Goal: Transaction & Acquisition: Obtain resource

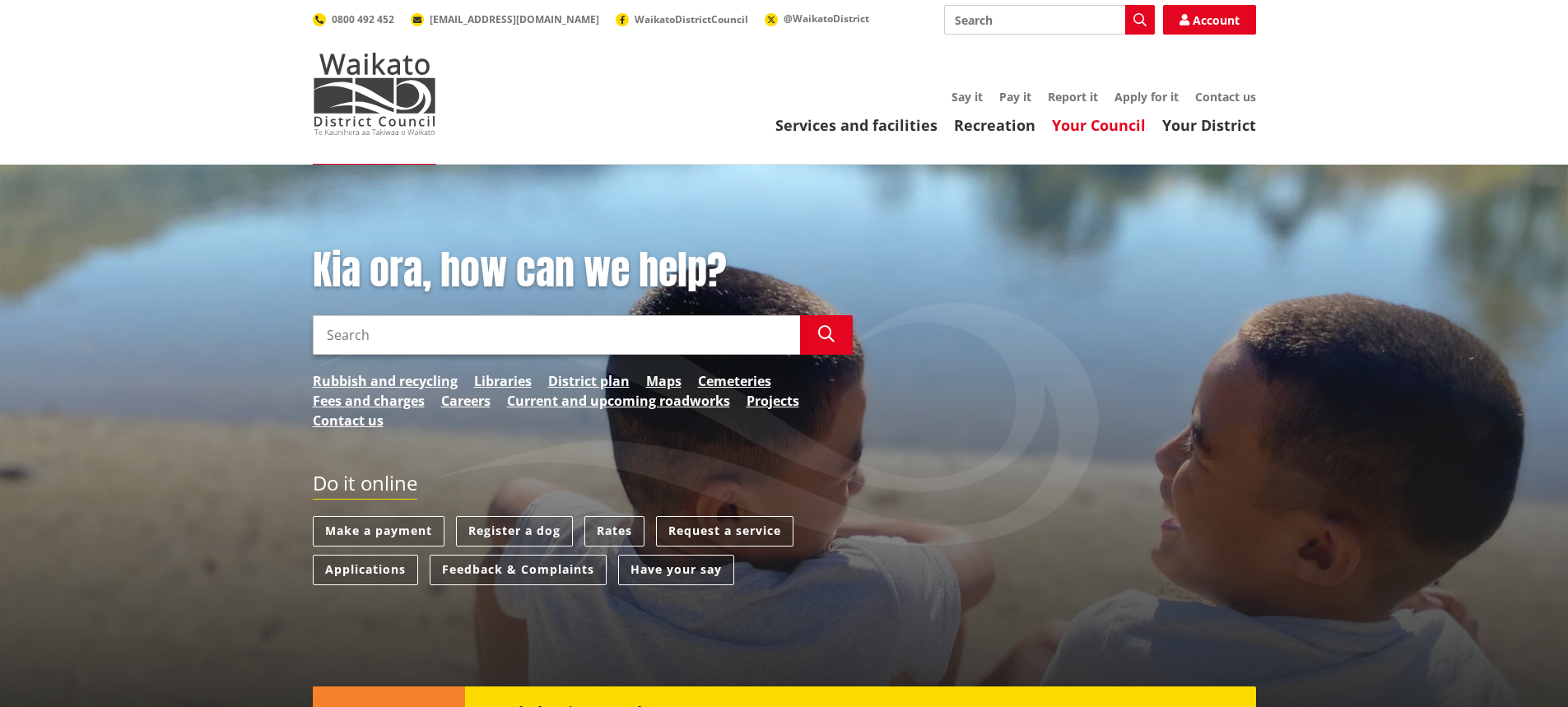
click at [1104, 125] on link "Your Council" at bounding box center [1098, 125] width 94 height 20
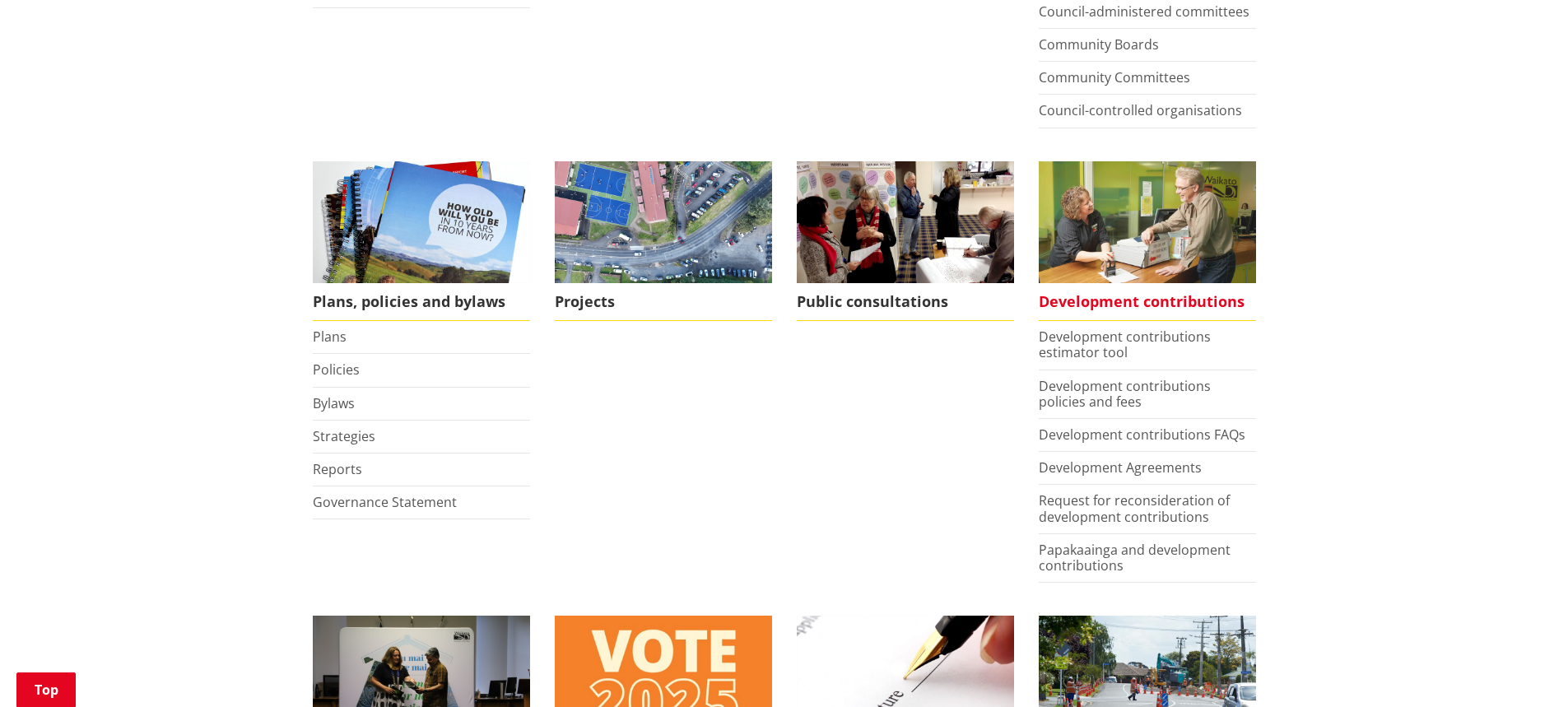
scroll to position [659, 0]
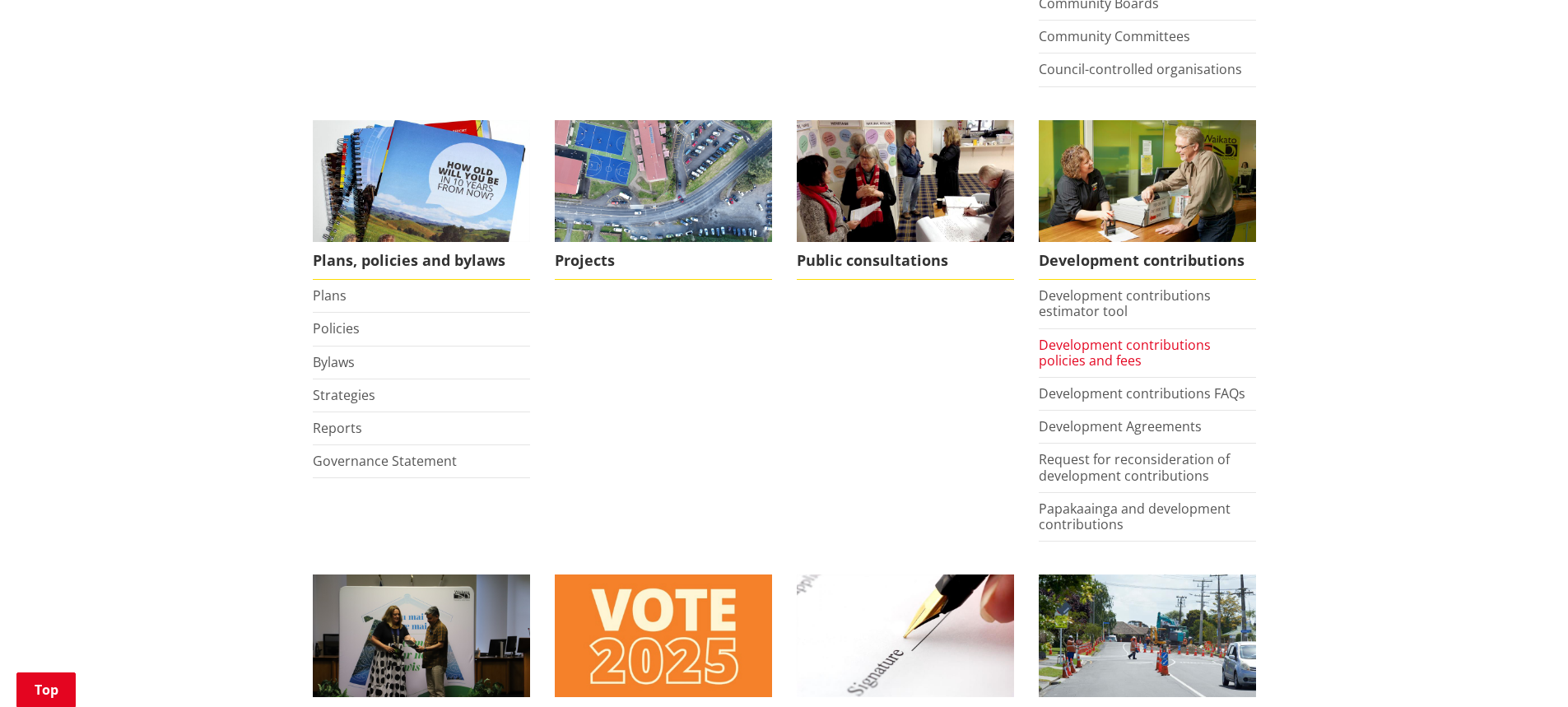
click at [1094, 350] on link "Development contributions policies and fees" at bounding box center [1124, 353] width 172 height 34
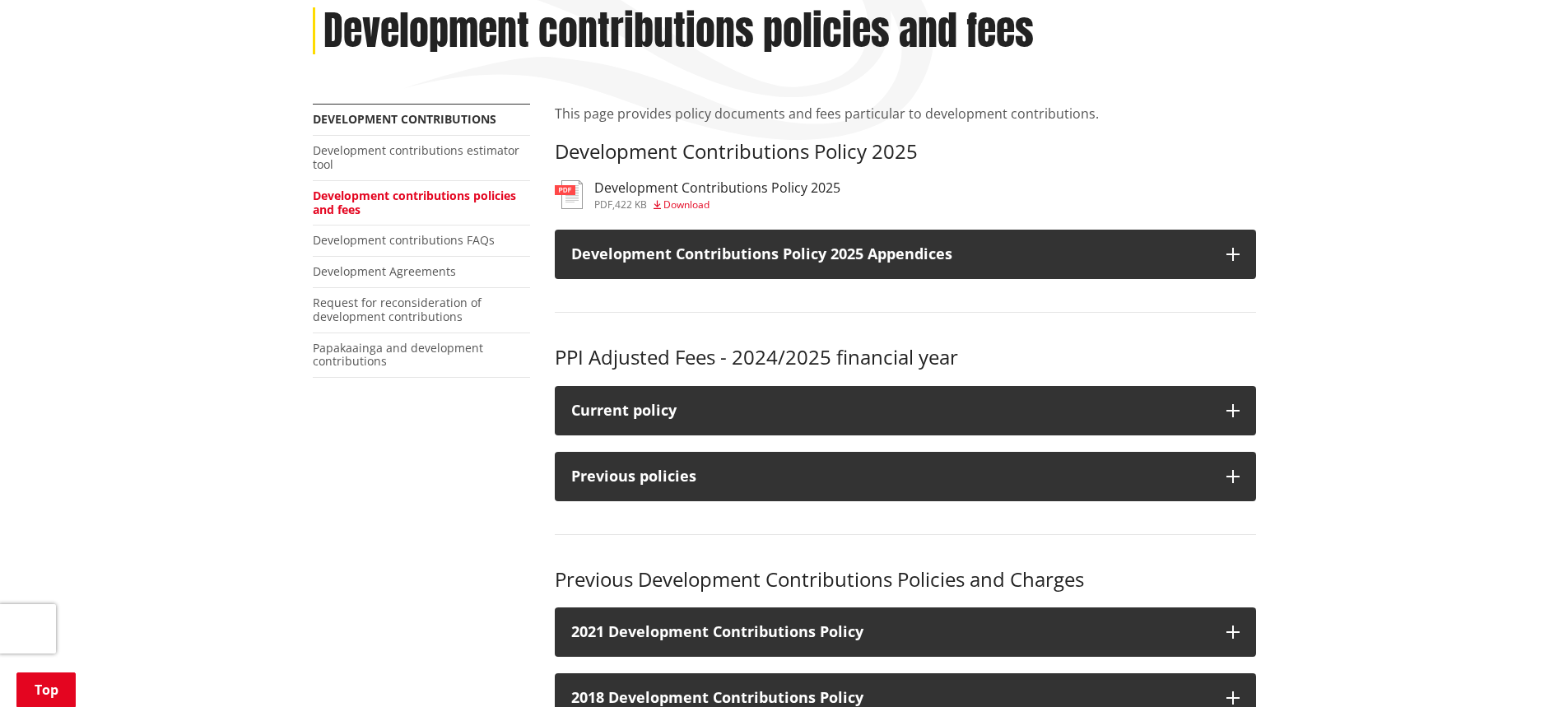
scroll to position [247, 0]
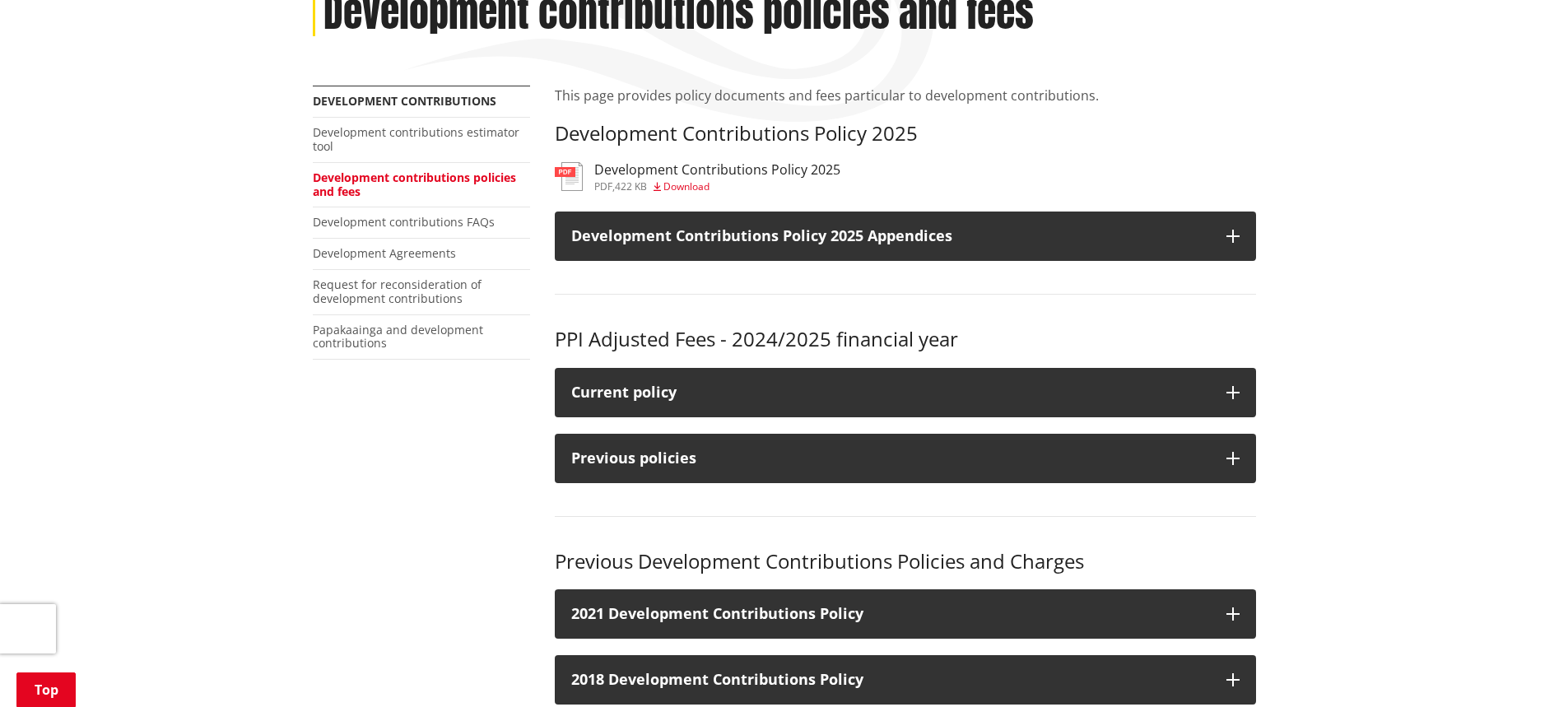
click at [682, 183] on span "Download" at bounding box center [686, 186] width 46 height 14
